Goal: Check status: Check status

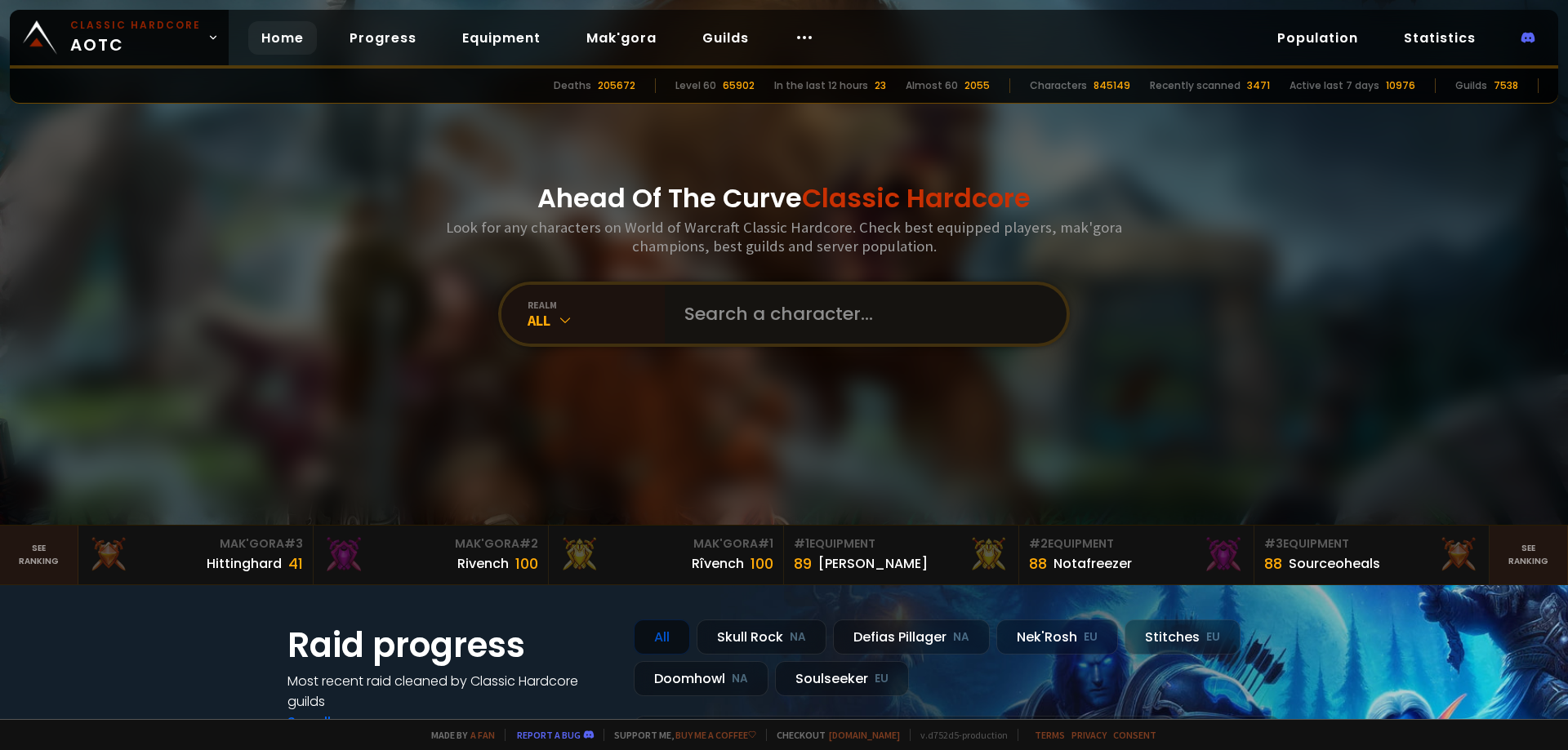
click at [735, 308] on input "text" at bounding box center [861, 314] width 373 height 59
paste input "Maintotem"
type input "Maintotem"
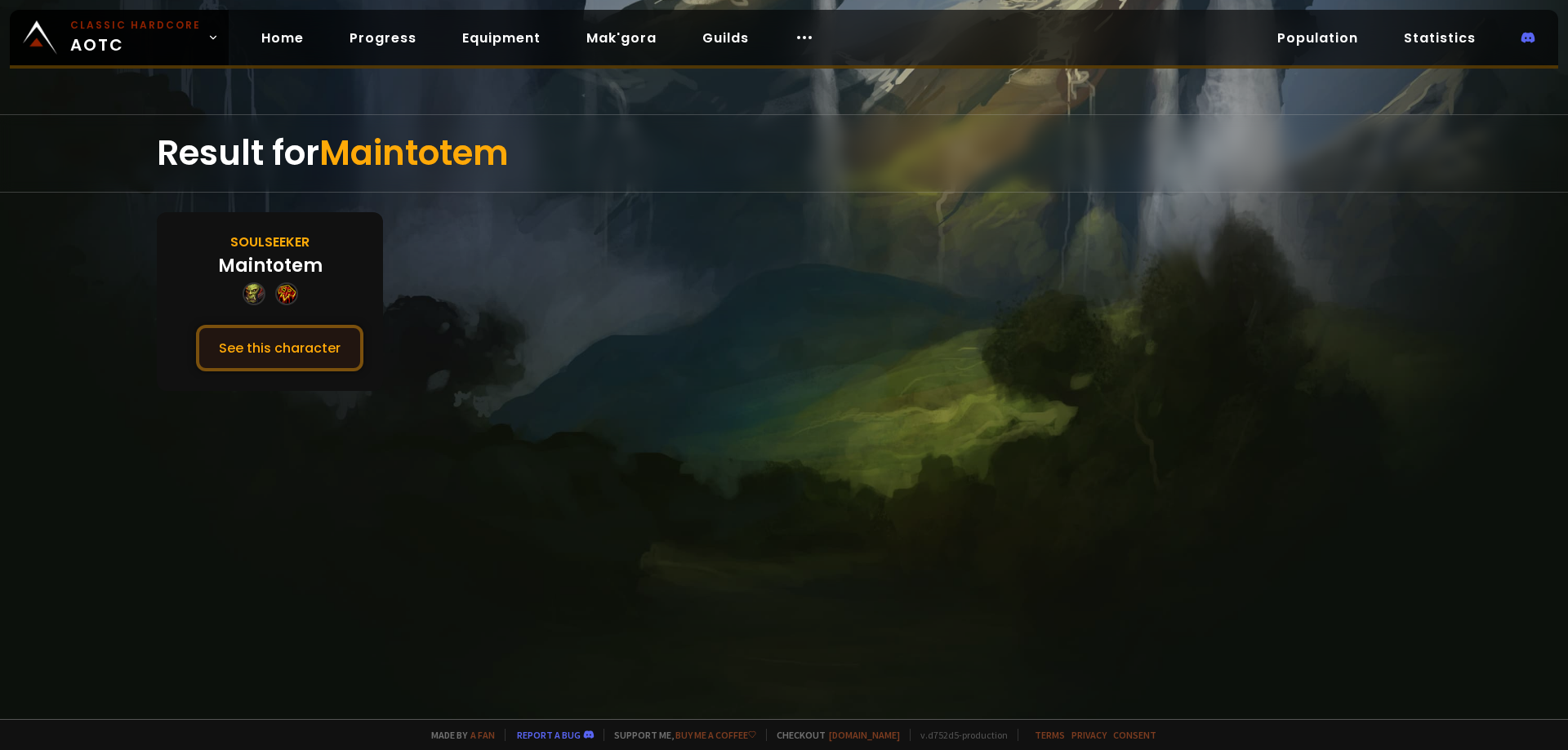
click at [230, 363] on button "See this character" at bounding box center [280, 348] width 167 height 46
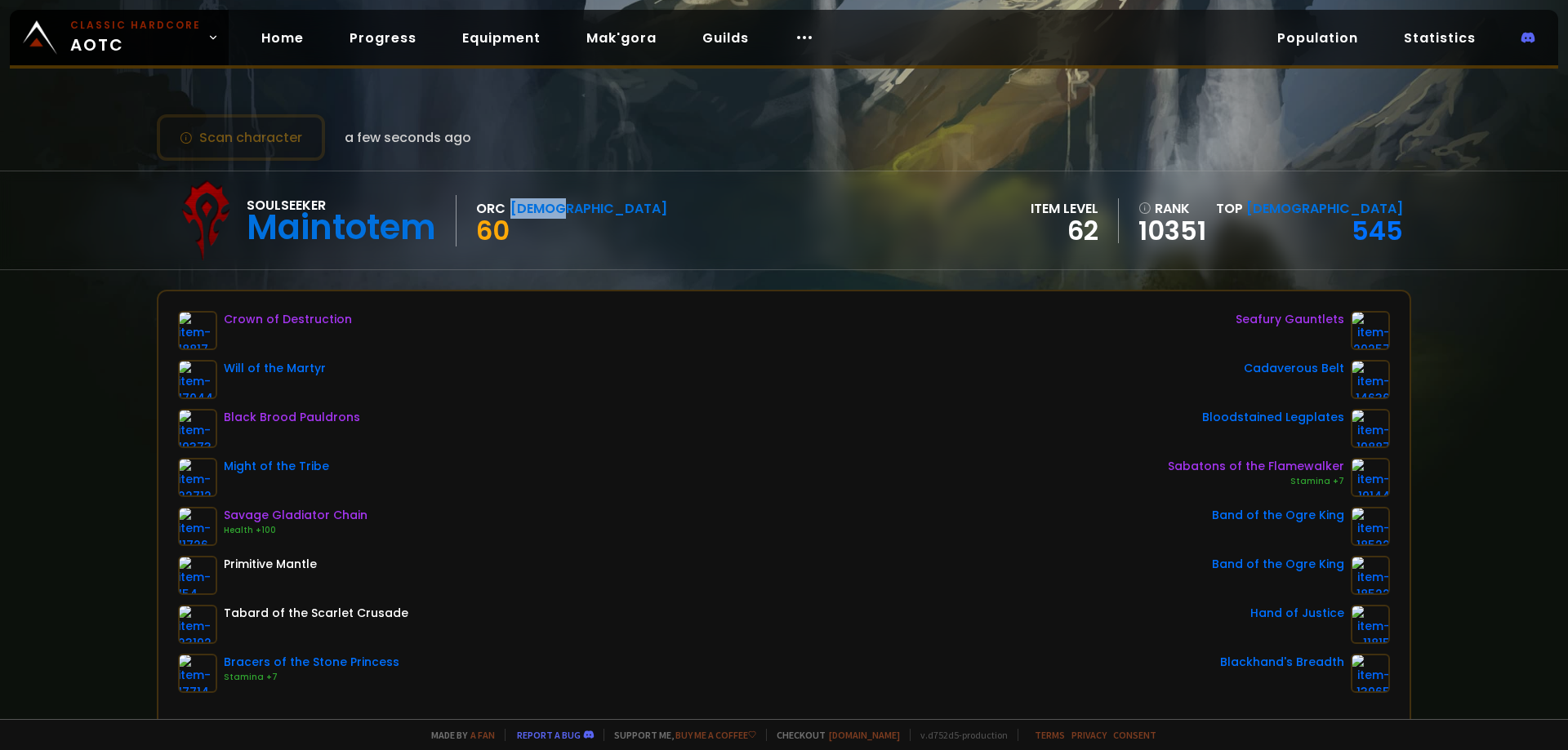
drag, startPoint x: 503, startPoint y: 206, endPoint x: 585, endPoint y: 209, distance: 82.1
click at [585, 209] on div "Soulseeker Maintotem Orc [DEMOGRAPHIC_DATA] 60 item level 62 rank 10351 Top [DE…" at bounding box center [783, 220] width 1254 height 98
click at [671, 273] on div "Scan character a few seconds ago Soulseeker Maintotem Orc Shaman 60 item level …" at bounding box center [784, 359] width 1568 height 719
